Goal: Task Accomplishment & Management: Use online tool/utility

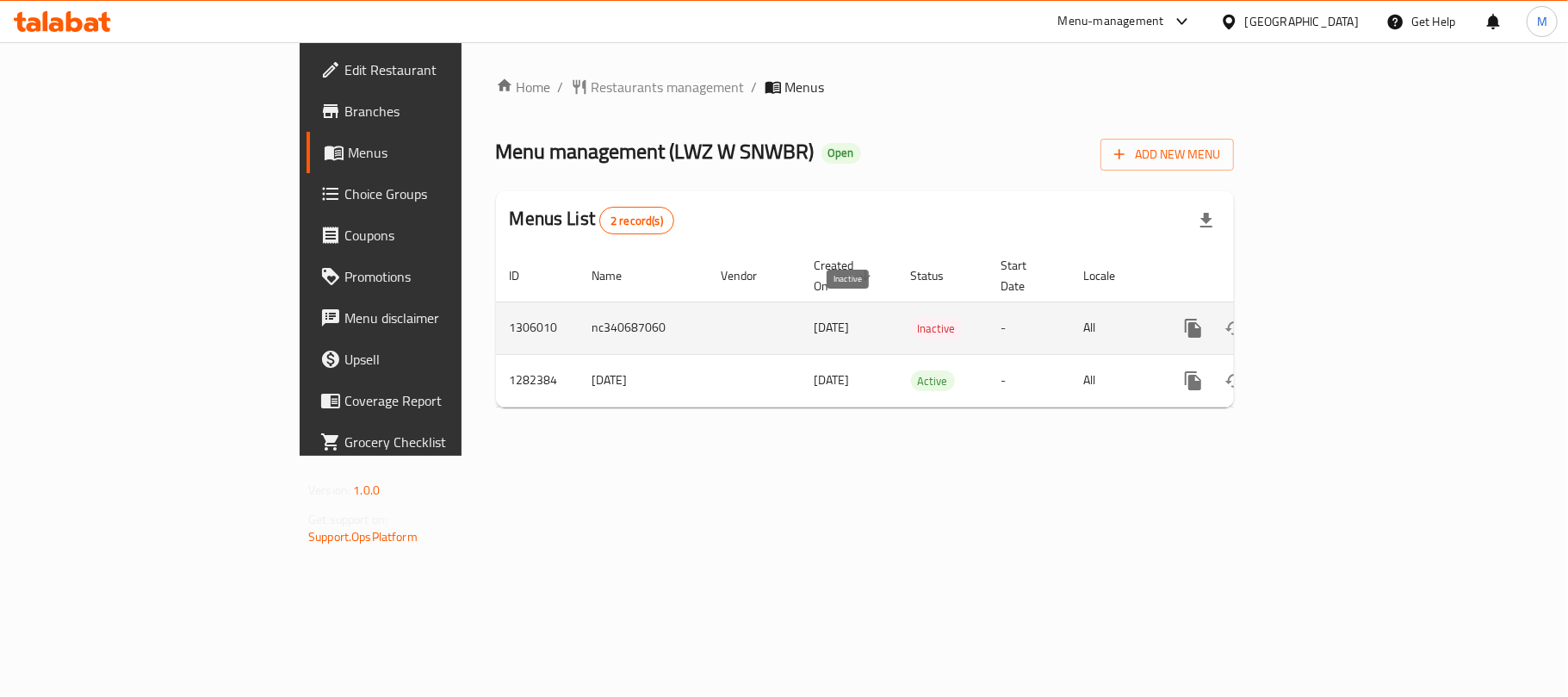
click at [911, 319] on span "Inactive" at bounding box center [937, 329] width 51 height 19
click at [1327, 318] on icon "enhanced table" at bounding box center [1317, 328] width 20 height 20
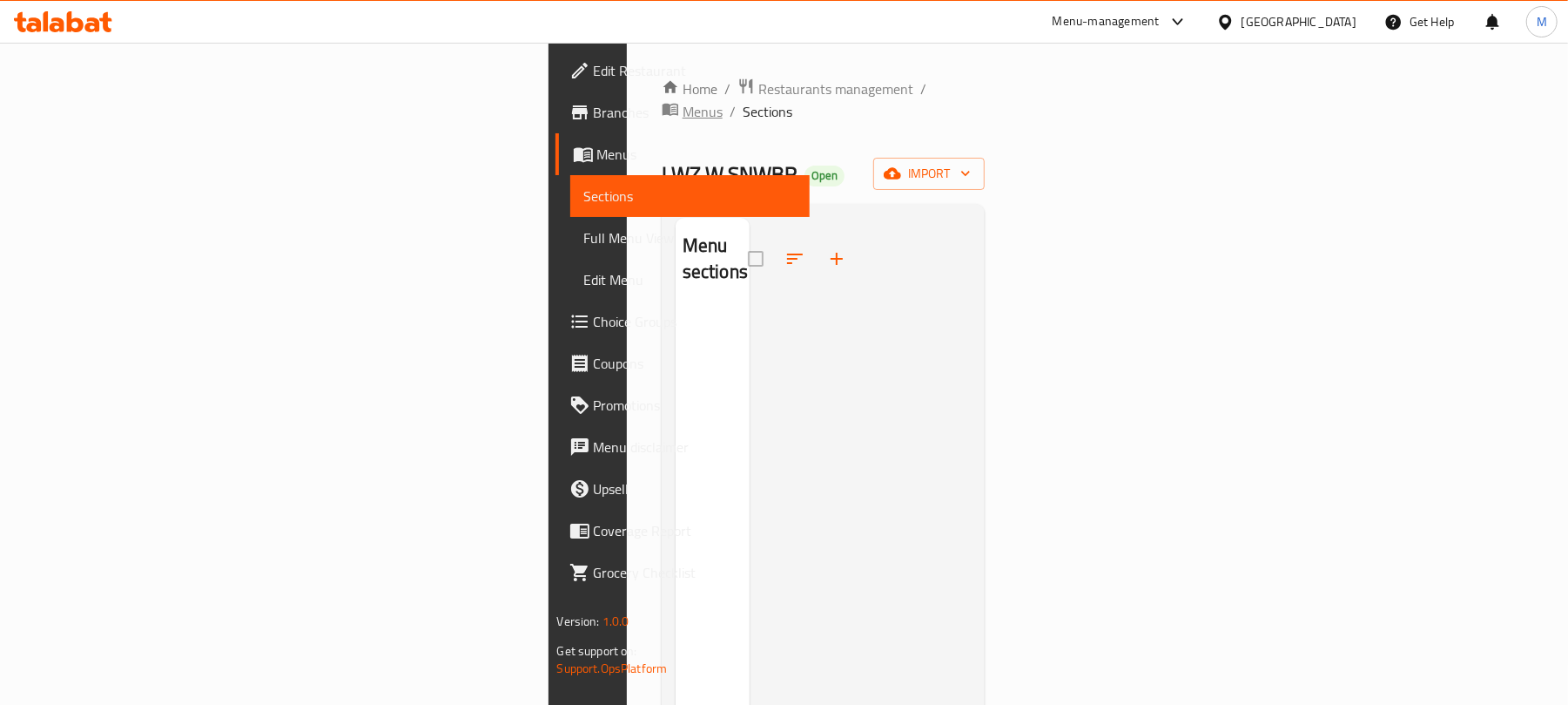
click at [682, 101] on span "Menus" at bounding box center [702, 111] width 40 height 21
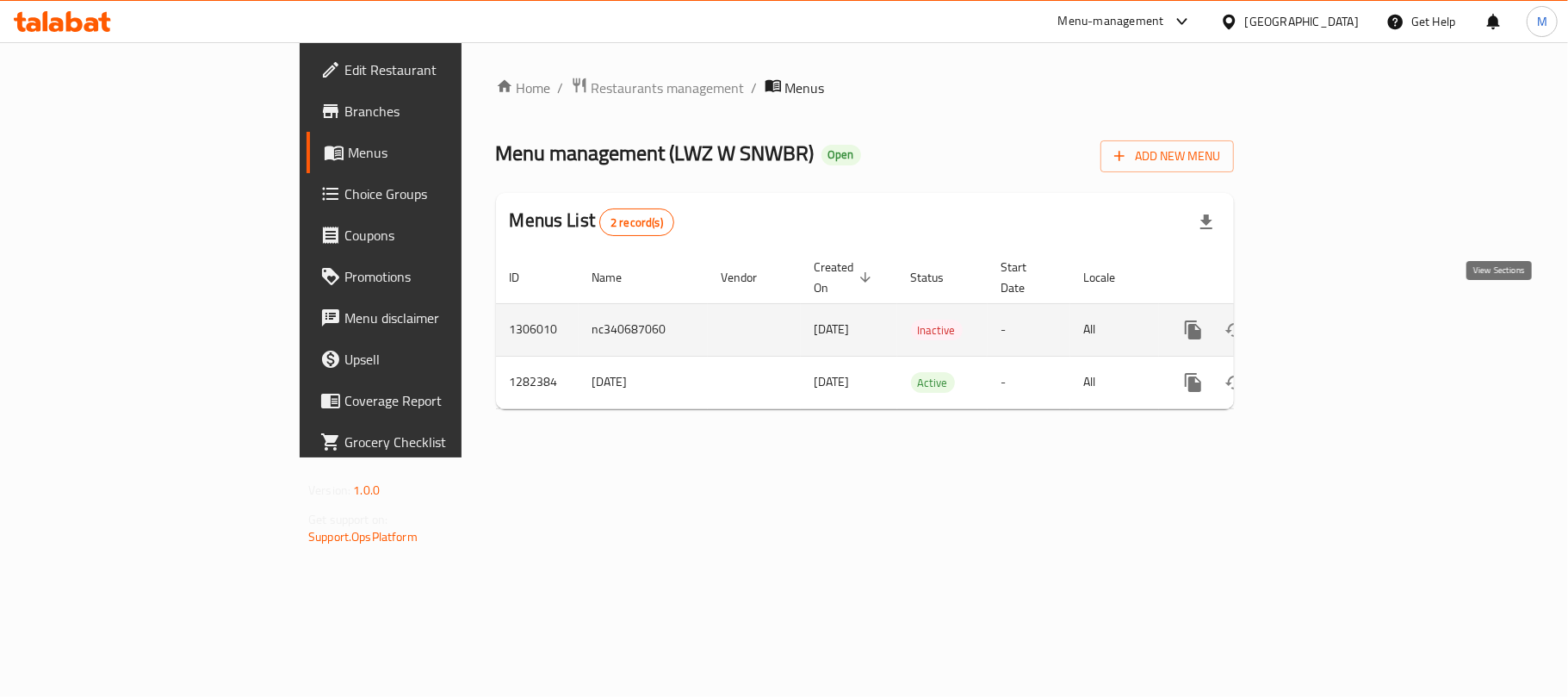
click at [1327, 320] on icon "enhanced table" at bounding box center [1317, 329] width 20 height 20
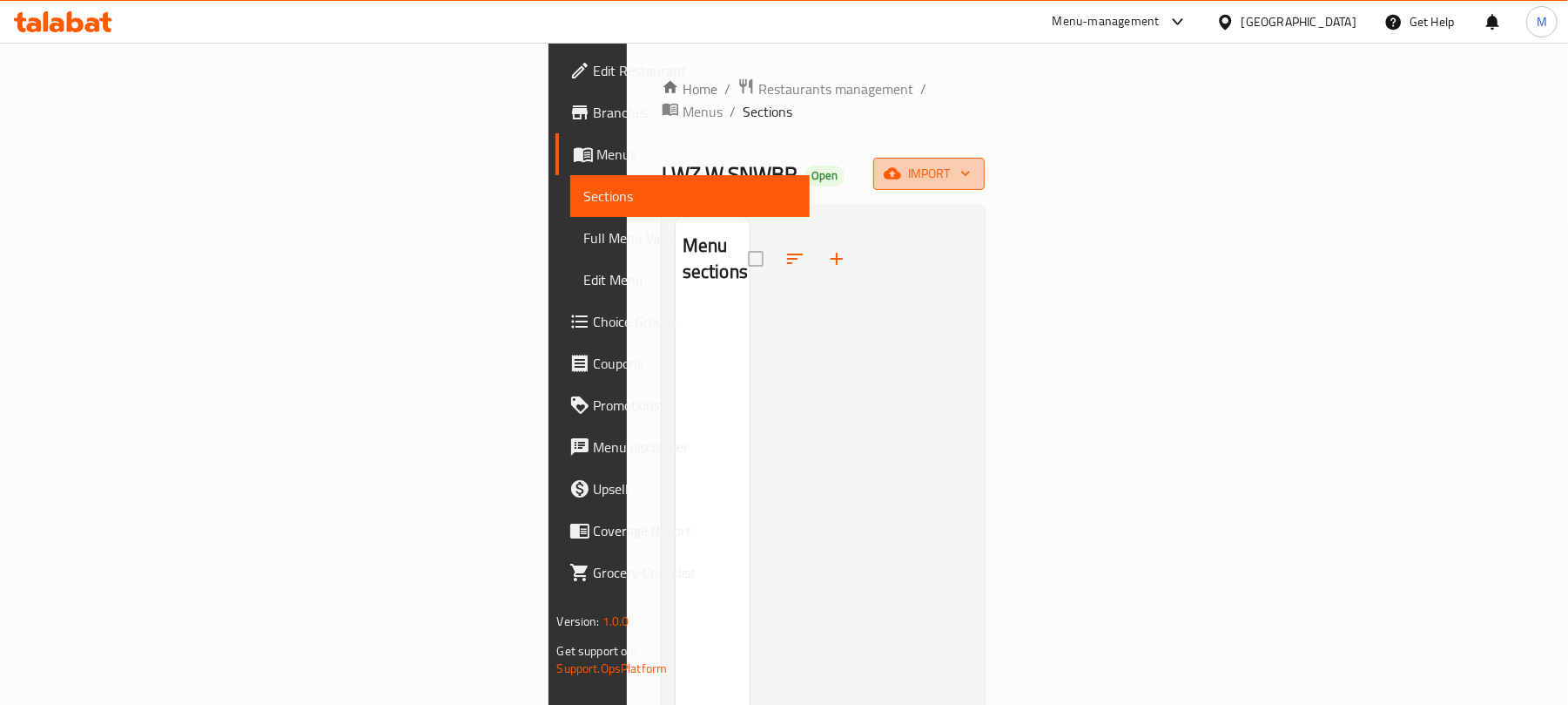
click at [971, 163] on span "import" at bounding box center [929, 174] width 83 height 21
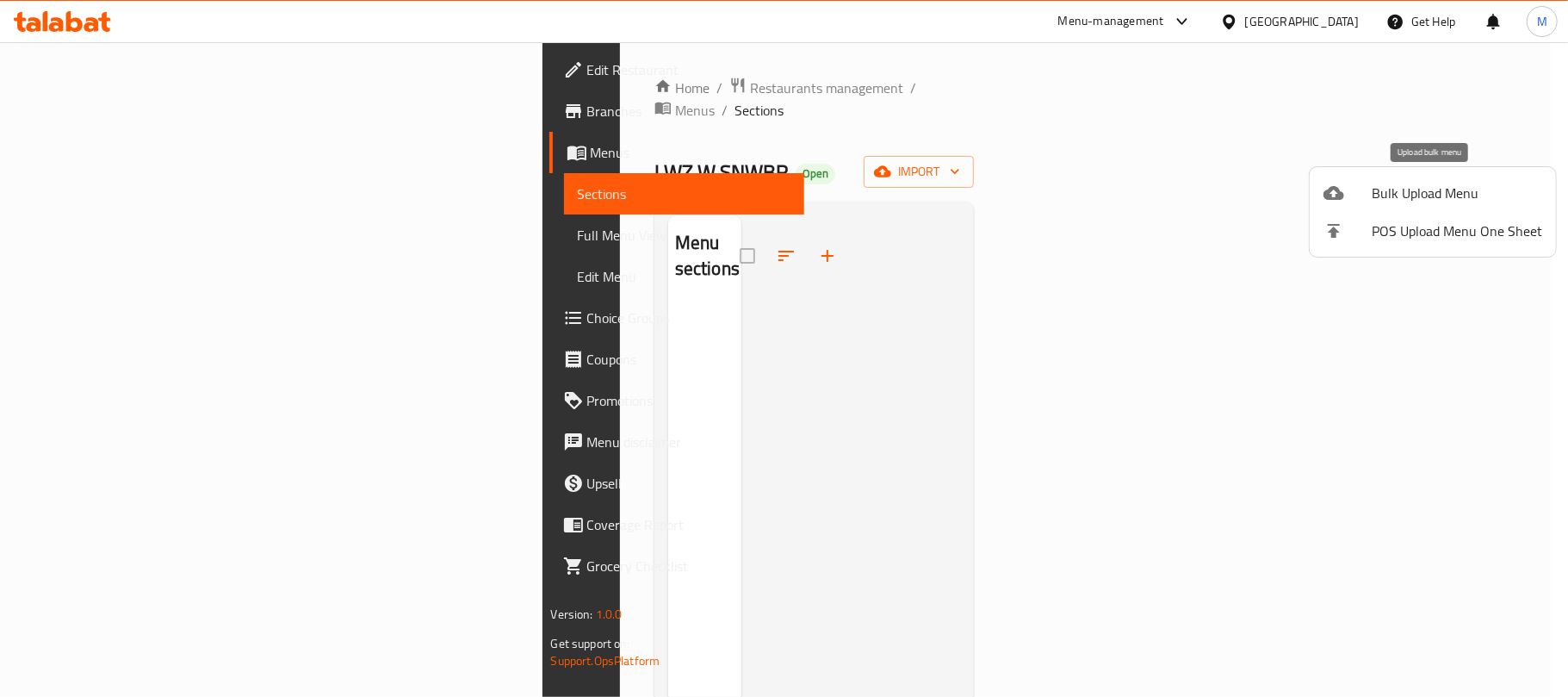
click at [1414, 187] on span "Bulk Upload Menu" at bounding box center [1456, 192] width 171 height 20
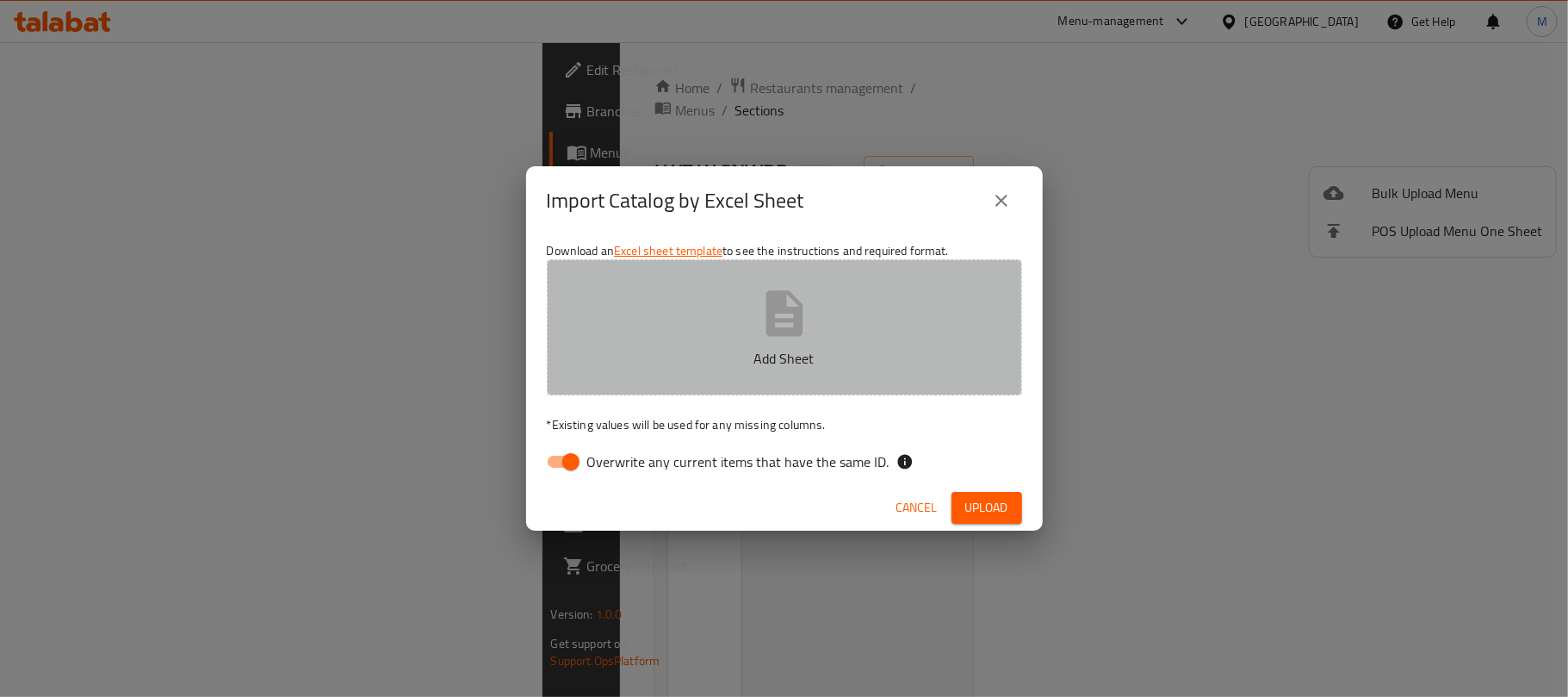
click at [830, 352] on p "Add Sheet" at bounding box center [784, 358] width 421 height 20
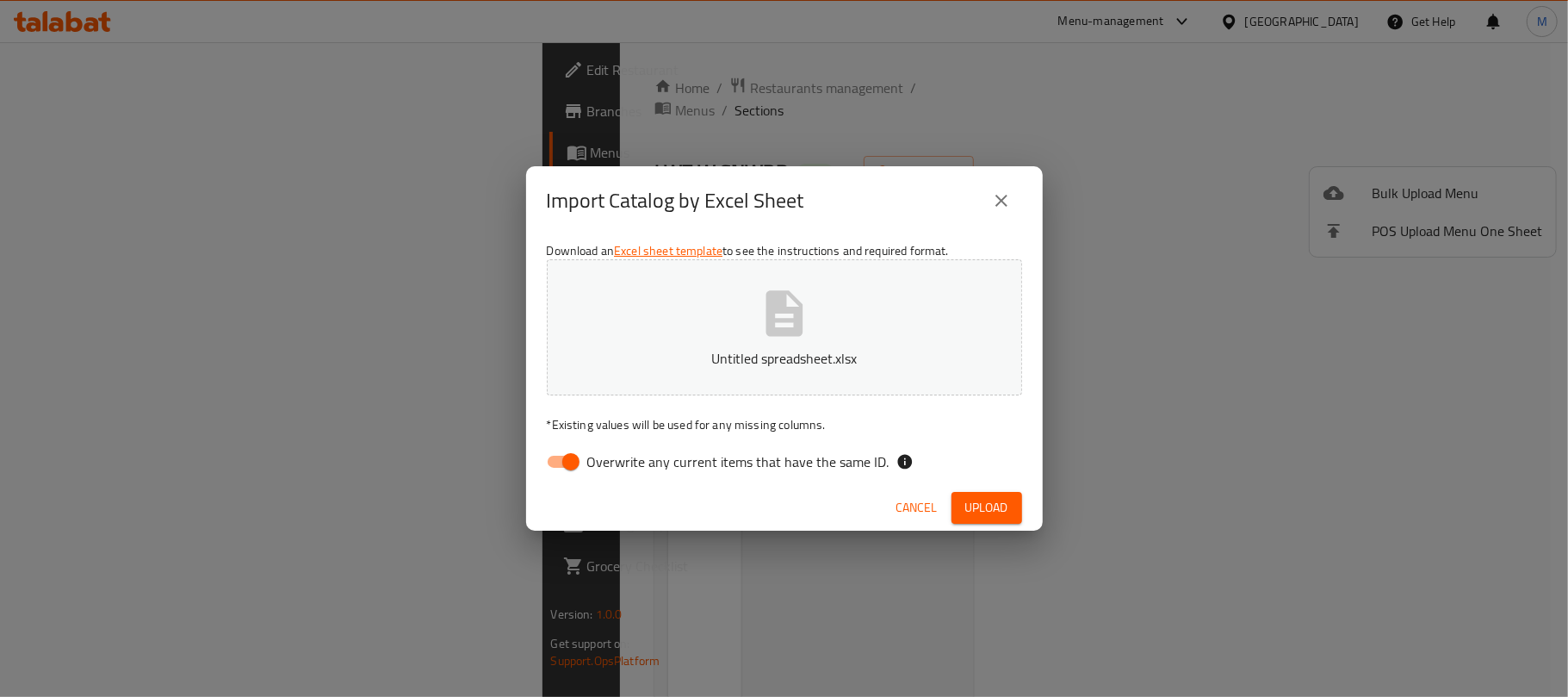
click at [1004, 510] on span "Upload" at bounding box center [986, 507] width 43 height 21
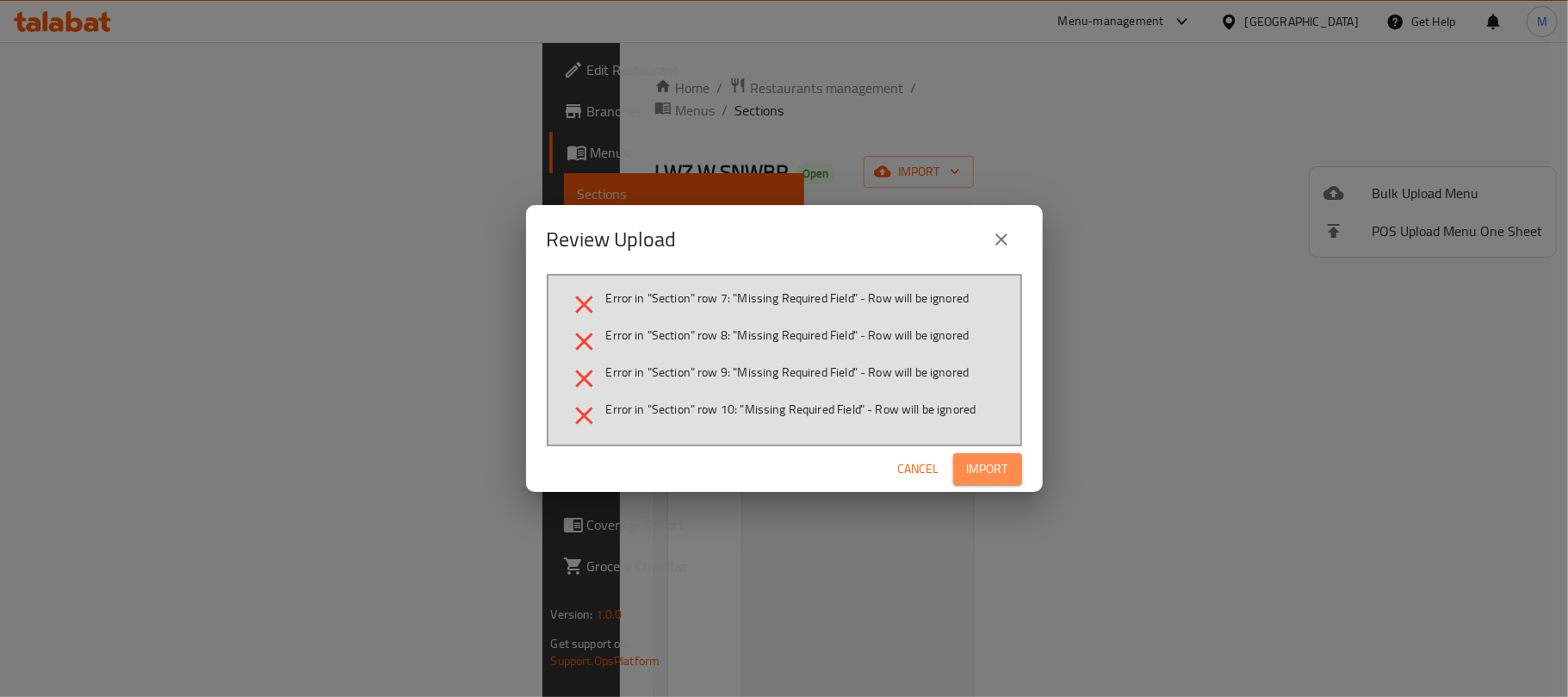
click at [982, 467] on span "Import" at bounding box center [987, 469] width 42 height 21
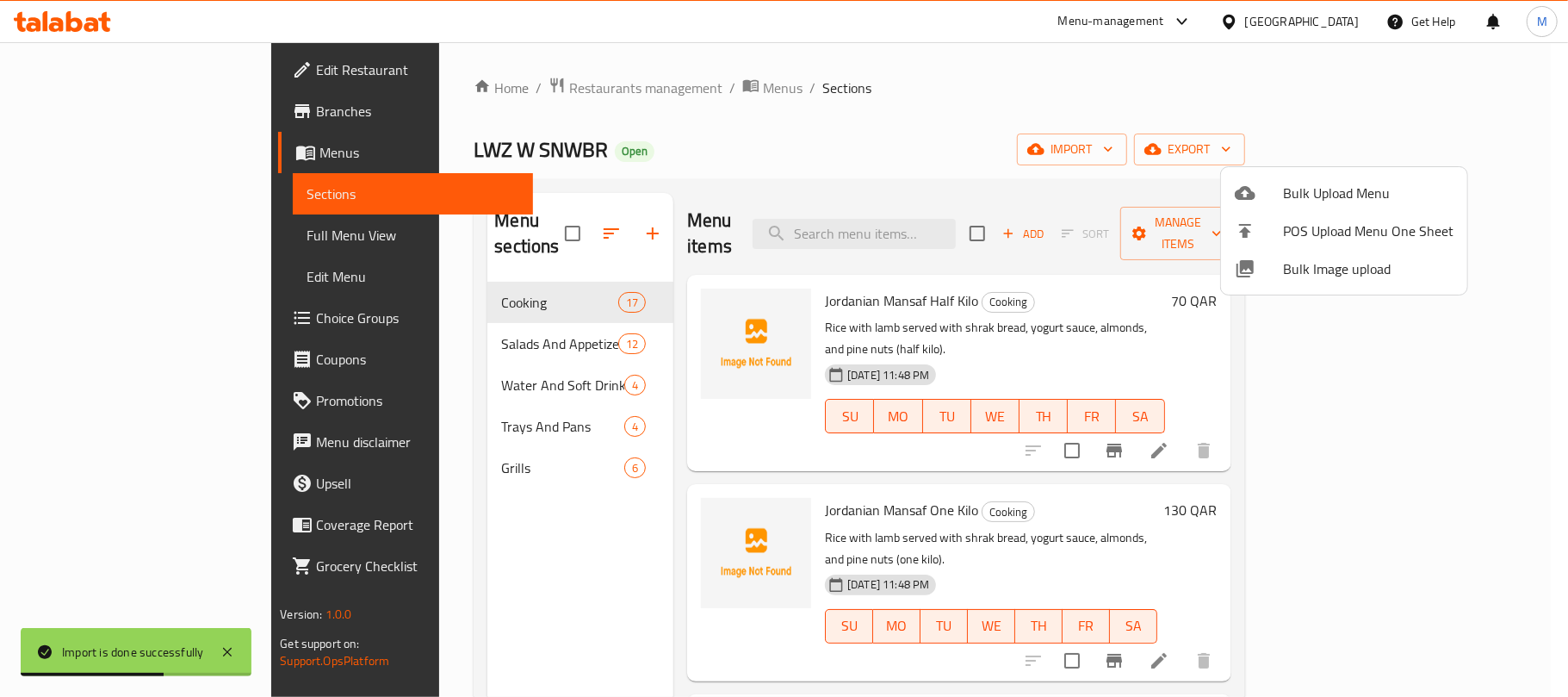
click at [740, 169] on div at bounding box center [784, 348] width 1568 height 697
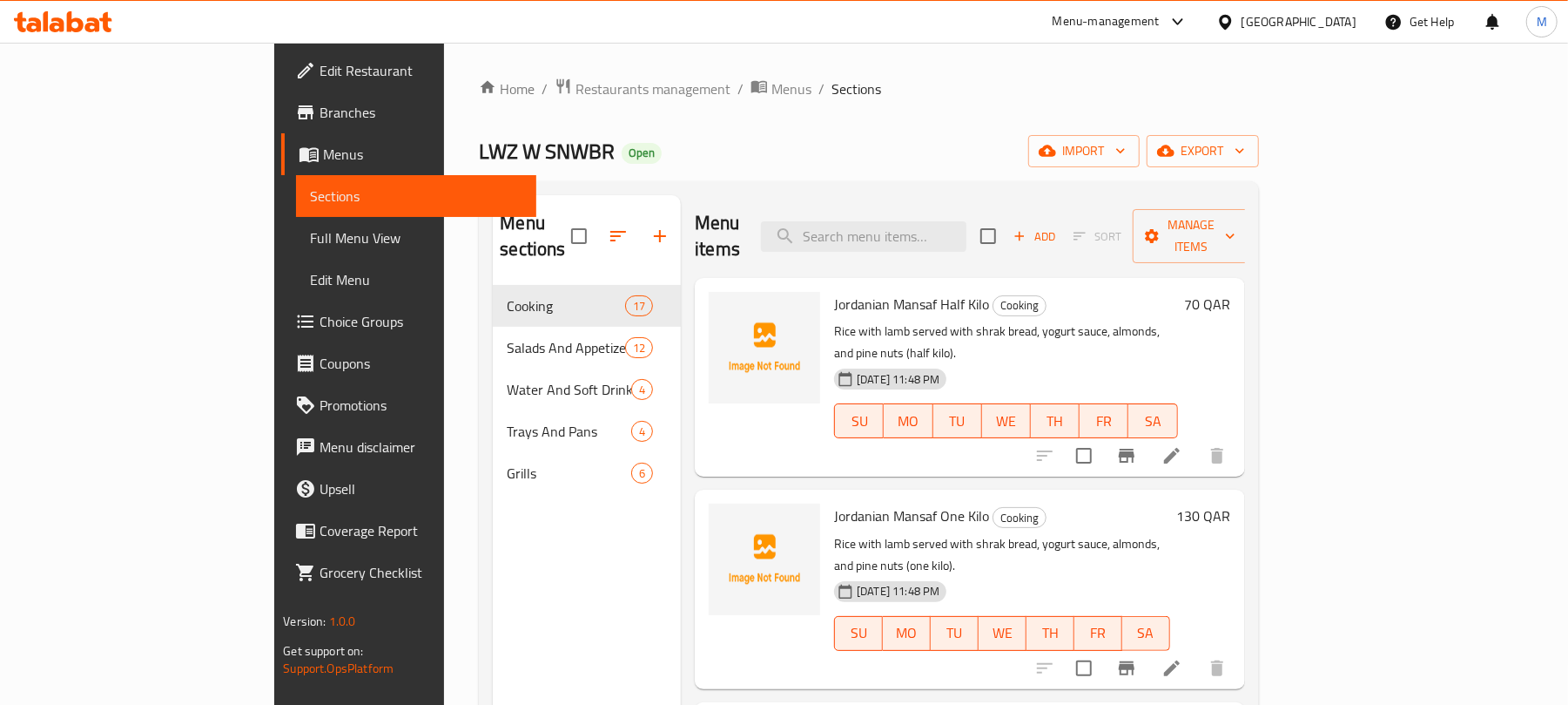
click at [777, 200] on div "Menu items Add Sort Manage items" at bounding box center [970, 236] width 550 height 82
click at [597, 215] on button "button" at bounding box center [618, 236] width 42 height 42
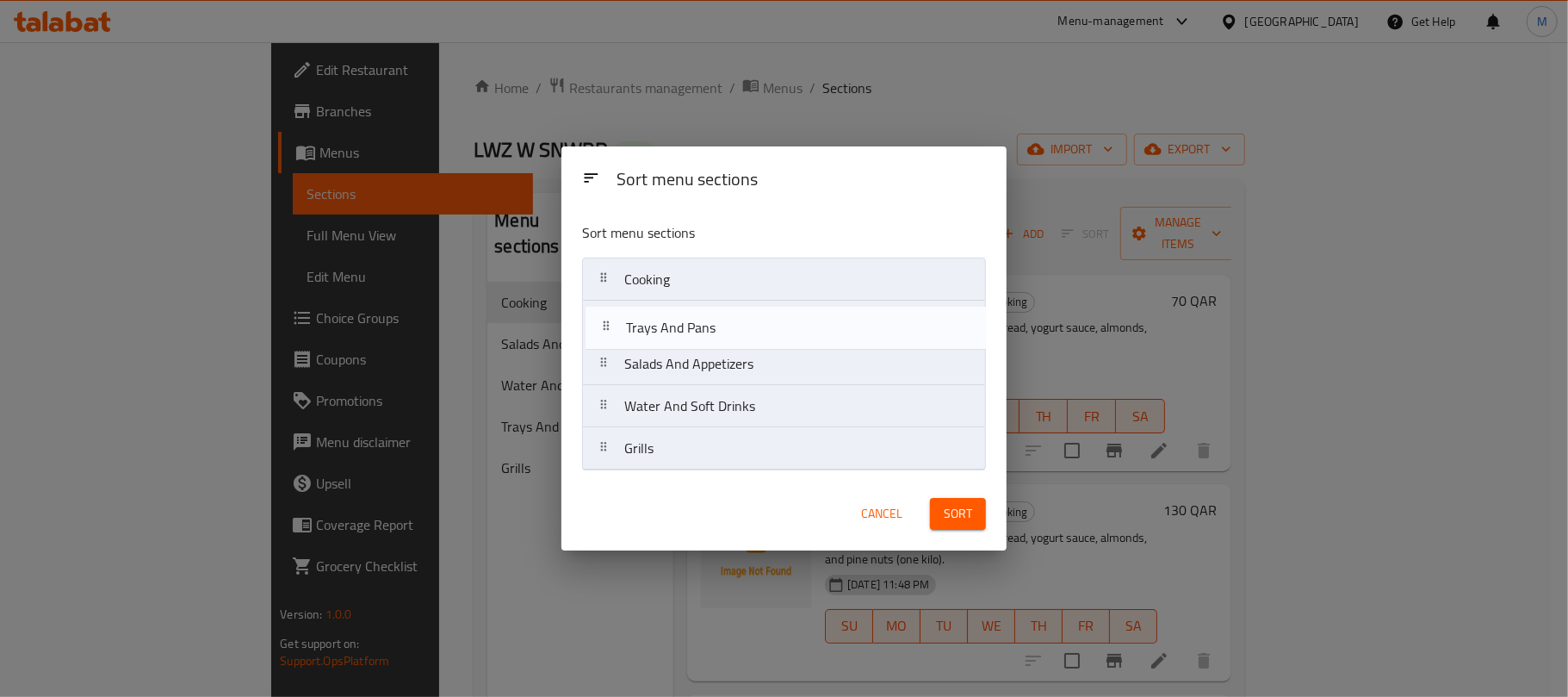
drag, startPoint x: 718, startPoint y: 410, endPoint x: 721, endPoint y: 341, distance: 69.1
click at [722, 322] on nav "Cooking Salads And Appetizers Water And Soft Drinks Trays And Pans Grills" at bounding box center [784, 364] width 404 height 213
click at [729, 326] on nav "Cooking Trays And Pans Salads And Appetizers Water And Soft Drinks Grills" at bounding box center [784, 364] width 404 height 213
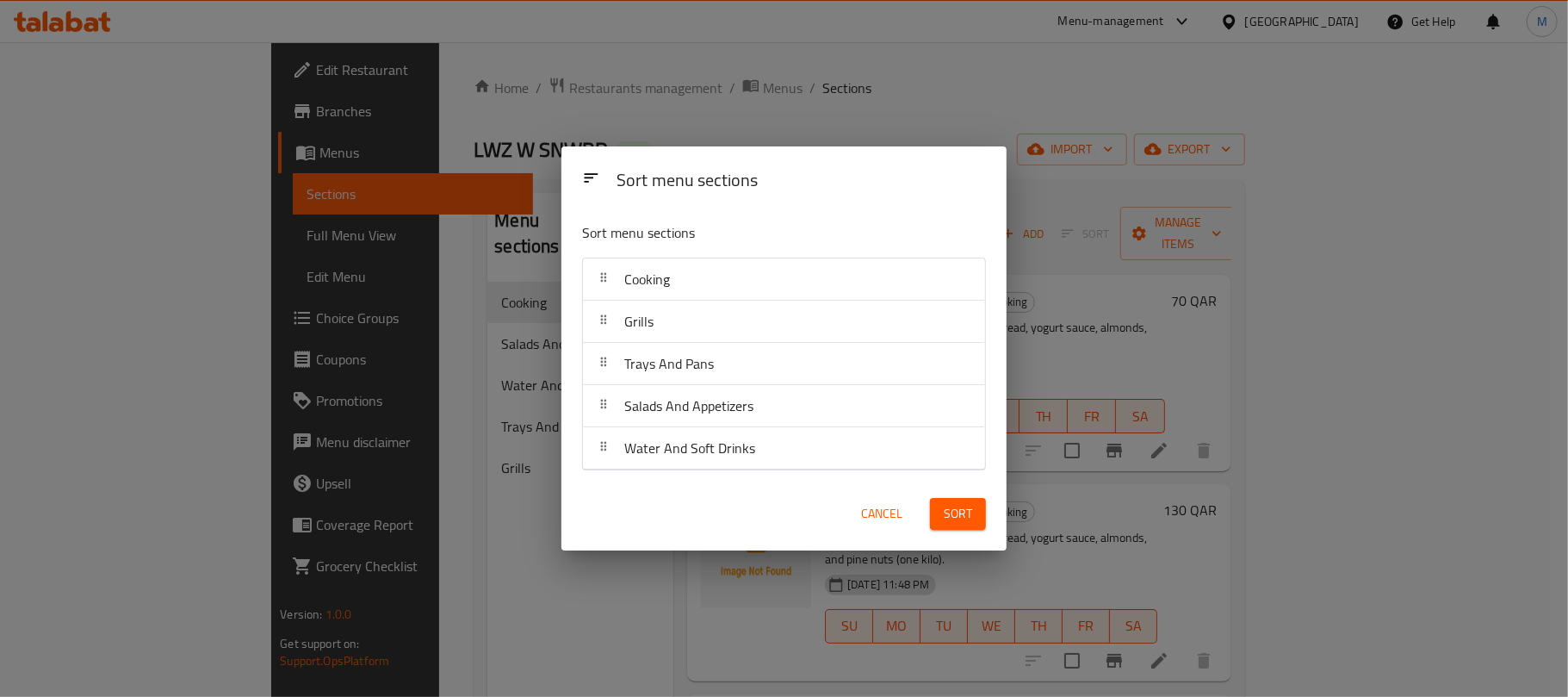
click at [934, 514] on button "Sort" at bounding box center [957, 514] width 56 height 32
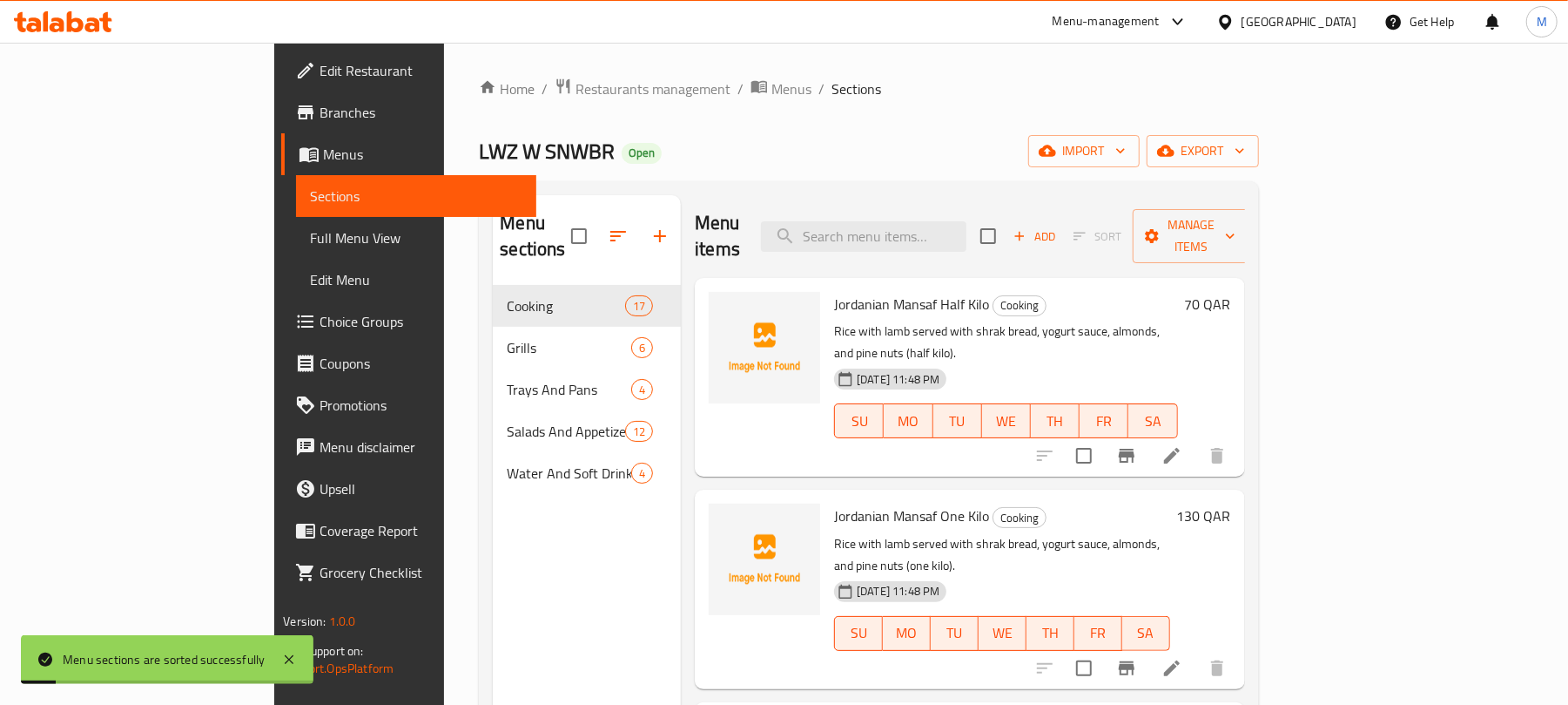
click at [752, 192] on div "Menu sections Cooking 17 Grills 6 Trays And Pans 4 Salads And Appetizers 12 Wat…" at bounding box center [869, 547] width 779 height 733
